Goal: Task Accomplishment & Management: Manage account settings

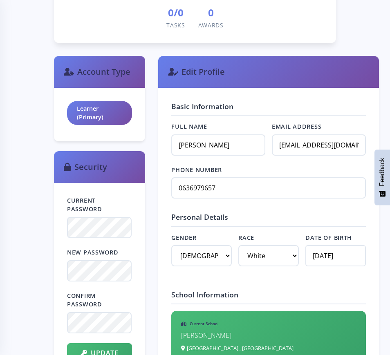
scroll to position [358, 0]
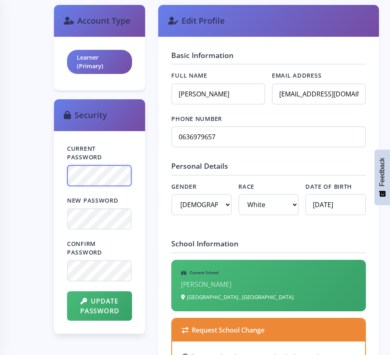
click at [55, 176] on div "Current Password New Password Confirm Password Update Password" at bounding box center [99, 232] width 91 height 203
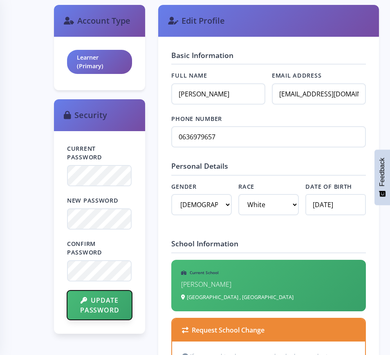
click at [98, 304] on button "Update Password" at bounding box center [99, 305] width 65 height 29
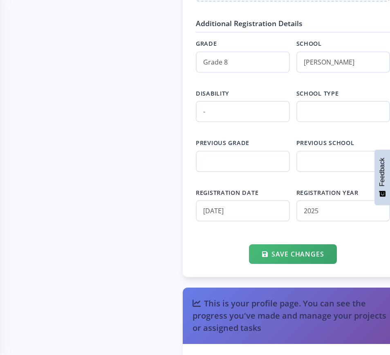
scroll to position [970, 0]
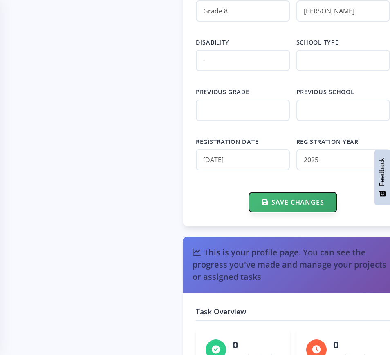
click at [249, 212] on button "Save Changes" at bounding box center [293, 202] width 88 height 20
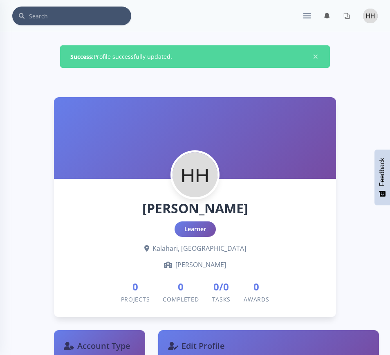
click at [369, 16] on img at bounding box center [370, 16] width 15 height 15
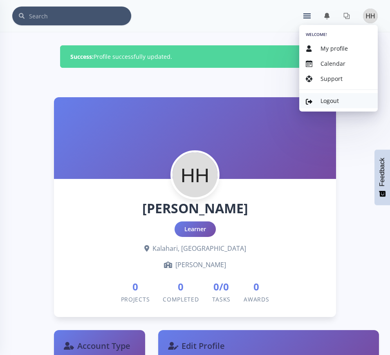
click at [332, 99] on span "Logout" at bounding box center [329, 101] width 18 height 8
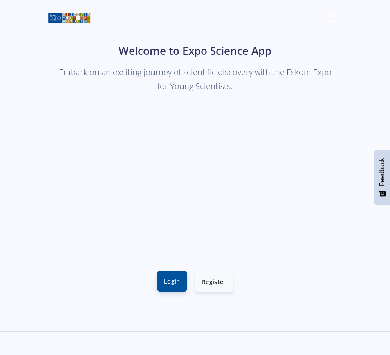
click at [175, 280] on link "Login" at bounding box center [172, 281] width 30 height 21
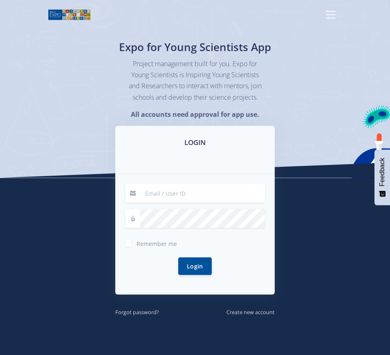
click at [172, 203] on input at bounding box center [202, 193] width 125 height 19
type input "[PERSON_NAME][EMAIL_ADDRESS][PERSON_NAME][DOMAIN_NAME]"
click at [178, 257] on button "Login" at bounding box center [195, 266] width 34 height 18
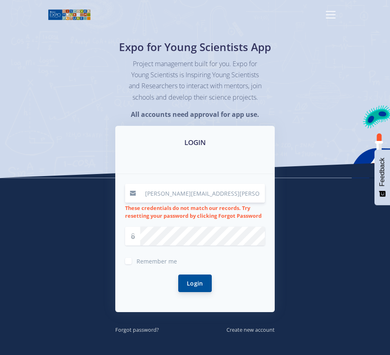
click at [196, 292] on button "Login" at bounding box center [195, 284] width 34 height 18
drag, startPoint x: 227, startPoint y: 203, endPoint x: 125, endPoint y: 200, distance: 101.8
click at [125, 200] on div "[PERSON_NAME][EMAIL_ADDRESS][PERSON_NAME][DOMAIN_NAME]" at bounding box center [195, 193] width 140 height 19
type input "L"
type input "[EMAIL_ADDRESS][DOMAIN_NAME]"
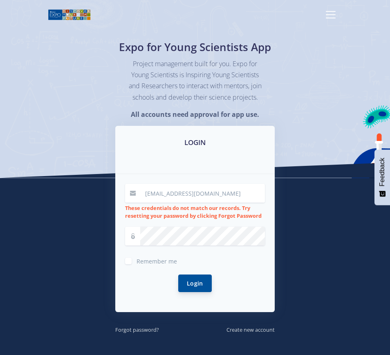
click at [195, 291] on button "Login" at bounding box center [195, 284] width 34 height 18
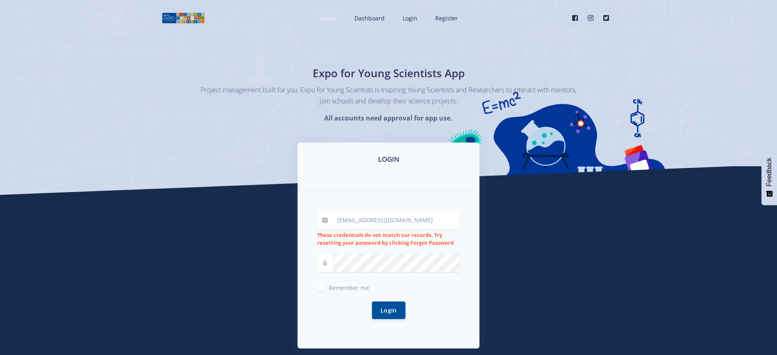
click at [330, 20] on span "Home" at bounding box center [328, 18] width 16 height 8
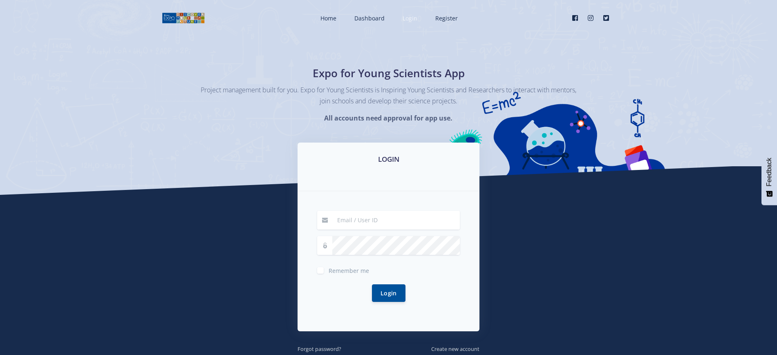
click at [410, 20] on span "Login" at bounding box center [409, 18] width 15 height 8
click at [367, 217] on input at bounding box center [395, 220] width 127 height 19
type input "[PERSON_NAME][EMAIL_ADDRESS][PERSON_NAME][DOMAIN_NAME]"
click at [318, 249] on div at bounding box center [388, 245] width 143 height 19
click at [372, 284] on button "Login" at bounding box center [389, 293] width 34 height 18
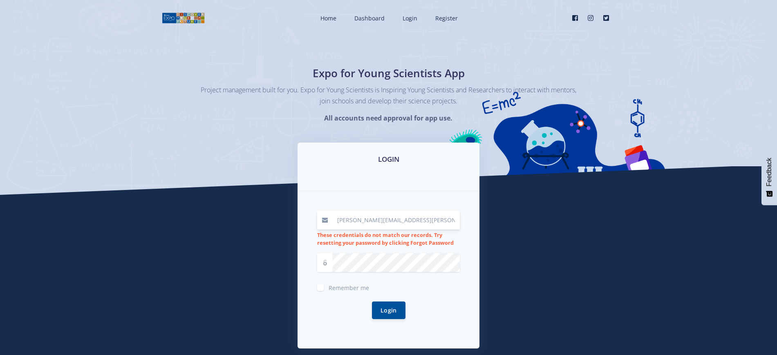
scroll to position [86, 0]
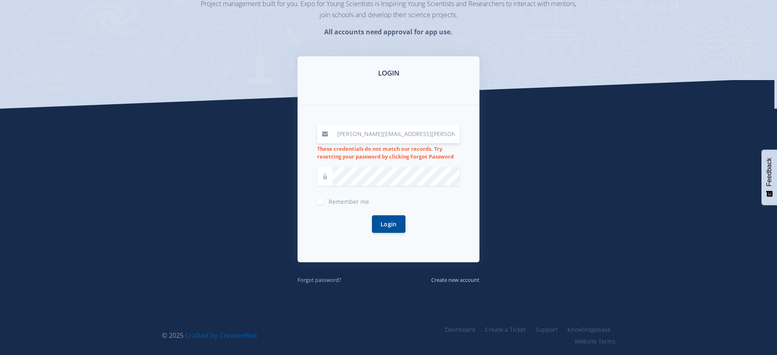
click at [319, 276] on small "Forgot password?" at bounding box center [319, 279] width 44 height 7
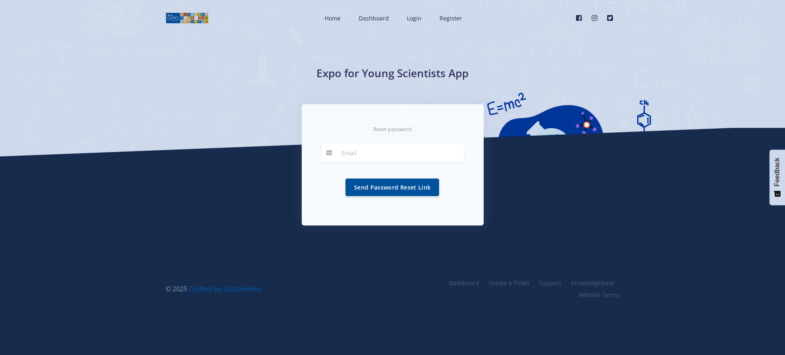
click at [351, 152] on input "email" at bounding box center [399, 152] width 127 height 19
type input "elizabeth.h2@curro.co.za"
click at [393, 183] on button "Send Password Reset Link" at bounding box center [392, 187] width 94 height 18
